Goal: Task Accomplishment & Management: Use online tool/utility

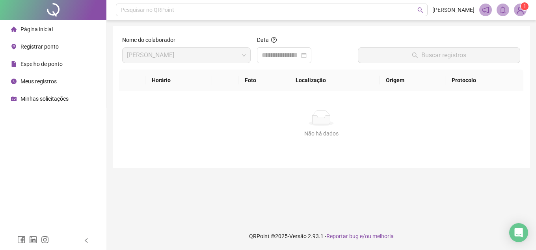
click at [57, 61] on span "Espelho de ponto" at bounding box center [41, 64] width 42 height 6
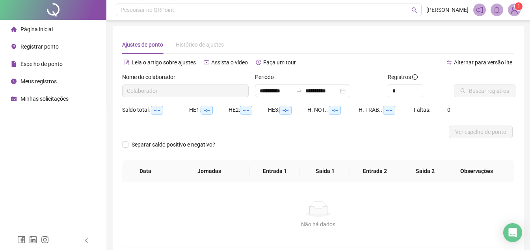
type input "**********"
click at [43, 78] on span "Meus registros" at bounding box center [38, 81] width 36 height 6
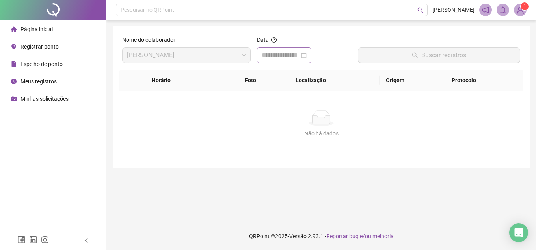
click at [311, 59] on div at bounding box center [284, 55] width 54 height 16
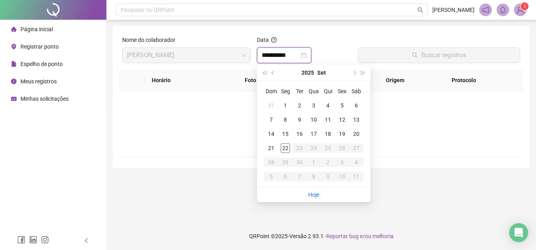
type input "**********"
click at [275, 73] on button "prev-year" at bounding box center [273, 73] width 9 height 16
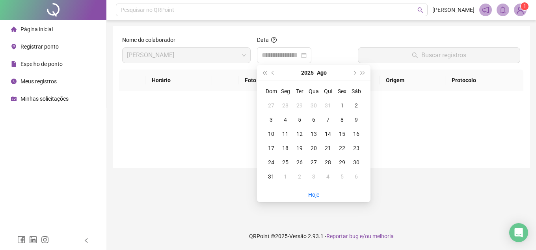
click at [55, 65] on span "Espelho de ponto" at bounding box center [41, 64] width 42 height 6
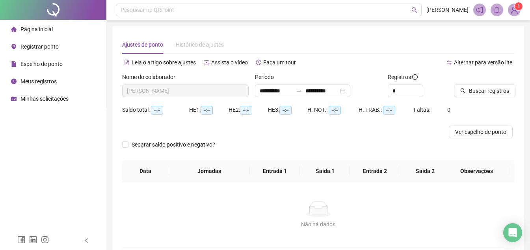
type input "**********"
click at [493, 127] on button "Ver espelho de ponto" at bounding box center [481, 131] width 64 height 13
click at [273, 203] on div "Não há dados" at bounding box center [318, 209] width 373 height 16
click at [37, 24] on div "Página inicial" at bounding box center [32, 29] width 42 height 16
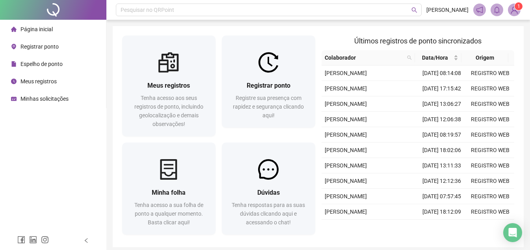
click at [63, 47] on li "Registrar ponto" at bounding box center [53, 47] width 103 height 16
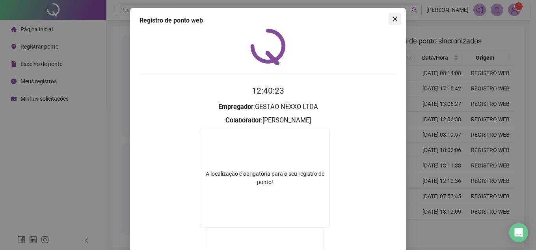
drag, startPoint x: 394, startPoint y: 12, endPoint x: 395, endPoint y: 16, distance: 4.2
click at [395, 16] on div "Registro de ponto web 12:40:23 Empregador : GESTAO NEXXO LTDA Colaborador : [PE…" at bounding box center [268, 189] width 276 height 363
click at [395, 21] on icon "close" at bounding box center [395, 19] width 6 height 6
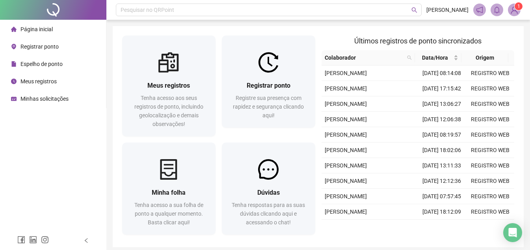
click at [28, 48] on span "Registrar ponto" at bounding box center [39, 46] width 38 height 6
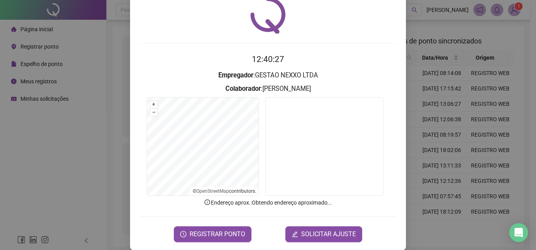
scroll to position [41, 0]
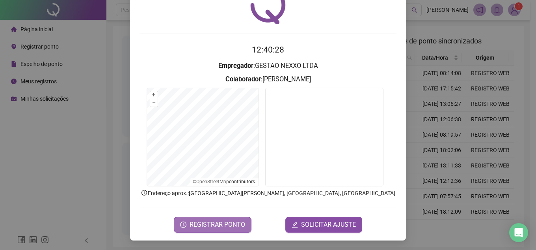
click at [246, 221] on button "REGISTRAR PONTO" at bounding box center [213, 224] width 78 height 16
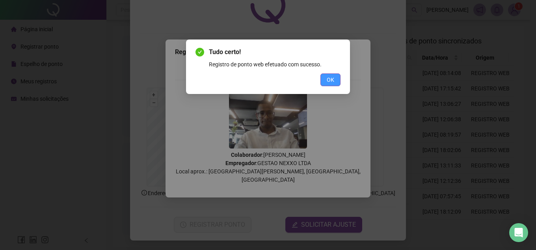
click at [326, 82] on button "OK" at bounding box center [330, 79] width 20 height 13
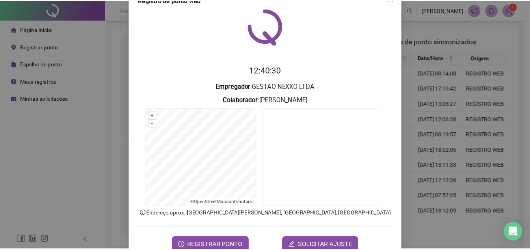
scroll to position [0, 0]
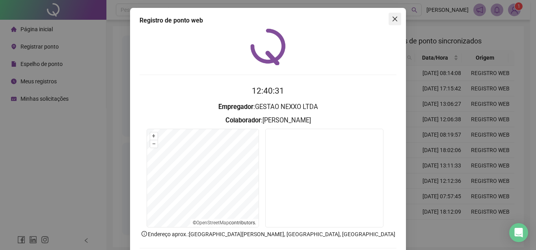
click at [393, 17] on icon "close" at bounding box center [395, 19] width 6 height 6
